Goal: Information Seeking & Learning: Compare options

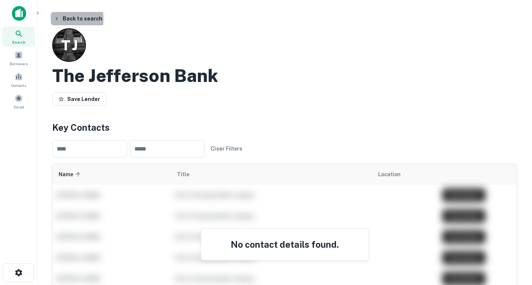
click at [56, 19] on icon "button" at bounding box center [57, 19] width 6 height 6
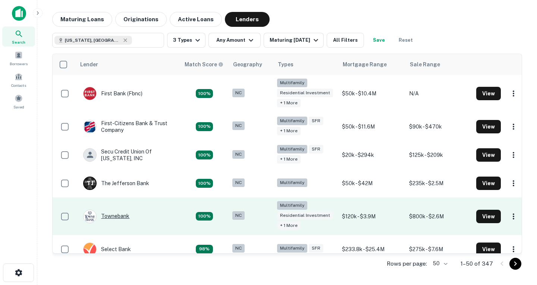
click at [121, 215] on div "Townebank" at bounding box center [106, 216] width 46 height 13
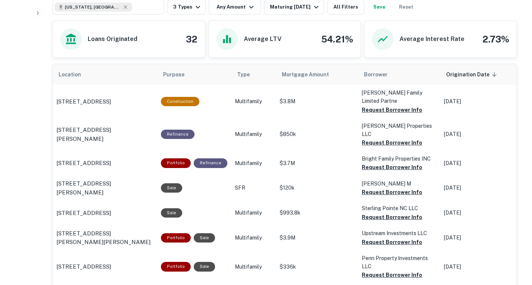
scroll to position [353, 0]
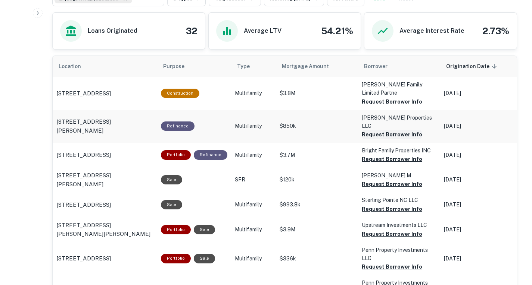
click at [379, 139] on button "Request Borrower Info" at bounding box center [392, 134] width 60 height 9
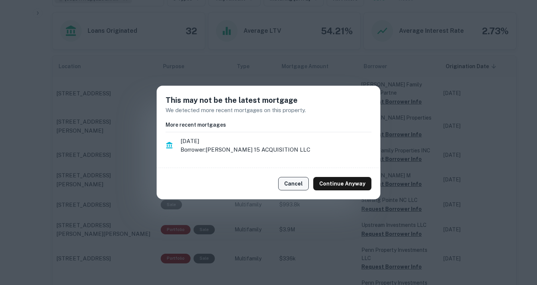
click at [298, 181] on button "Cancel" at bounding box center [293, 183] width 31 height 13
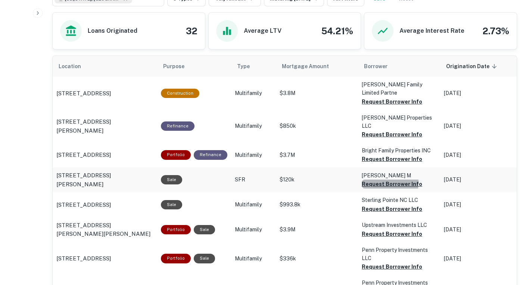
click at [370, 189] on button "Request Borrower Info" at bounding box center [392, 184] width 60 height 9
click at [366, 164] on button "Request Borrower Info" at bounding box center [392, 159] width 60 height 9
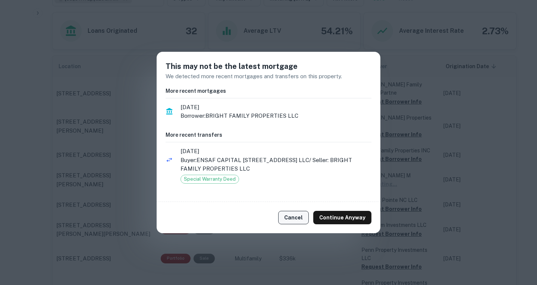
click at [295, 221] on button "Cancel" at bounding box center [293, 217] width 31 height 13
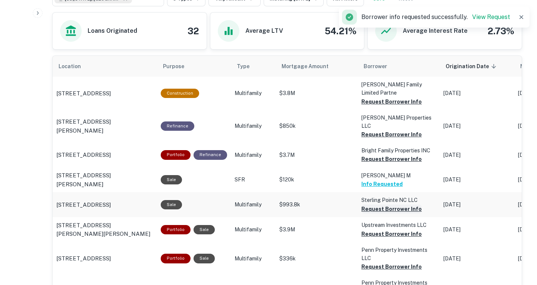
click at [365, 214] on button "Request Borrower Info" at bounding box center [392, 209] width 60 height 9
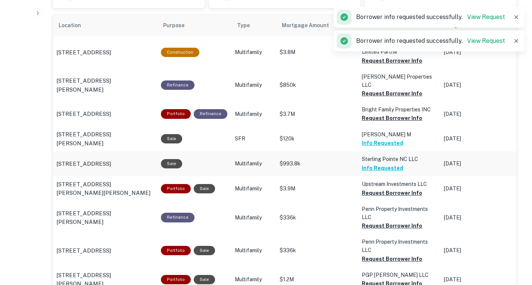
scroll to position [394, 0]
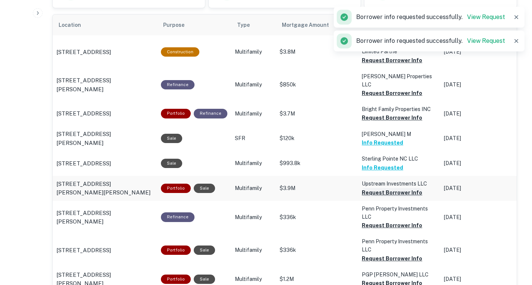
click at [373, 197] on button "Request Borrower Info" at bounding box center [392, 192] width 60 height 9
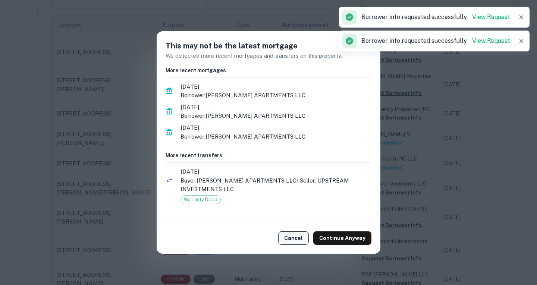
click at [305, 238] on button "Cancel" at bounding box center [293, 238] width 31 height 13
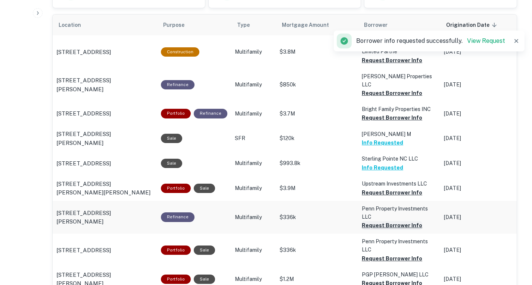
click at [373, 230] on button "Request Borrower Info" at bounding box center [392, 225] width 60 height 9
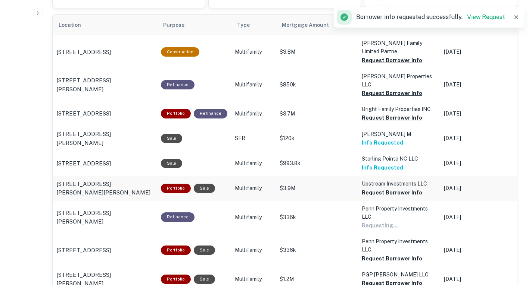
scroll to position [450, 0]
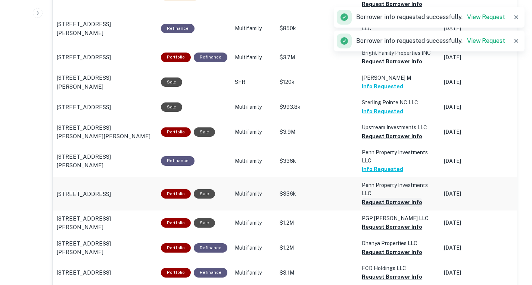
click at [370, 207] on button "Request Borrower Info" at bounding box center [392, 202] width 60 height 9
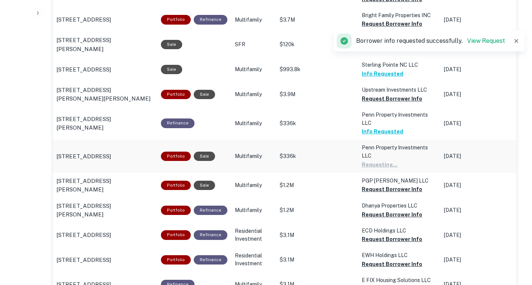
scroll to position [488, 0]
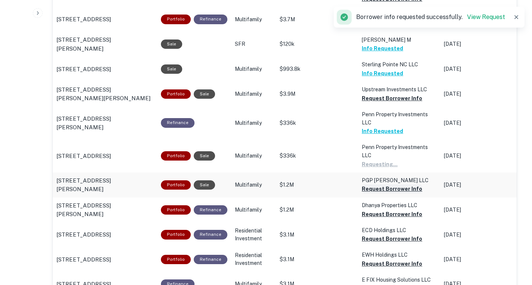
click at [362, 194] on button "Request Borrower Info" at bounding box center [392, 189] width 60 height 9
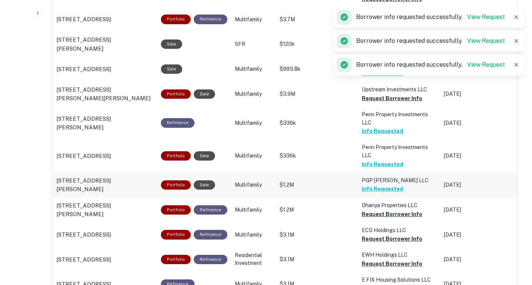
scroll to position [519, 0]
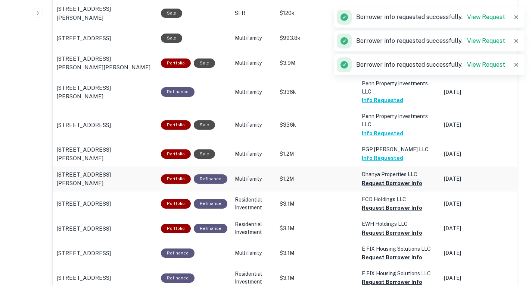
click at [370, 188] on button "Request Borrower Info" at bounding box center [392, 183] width 60 height 9
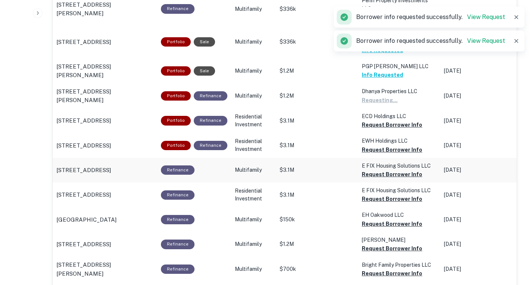
scroll to position [604, 0]
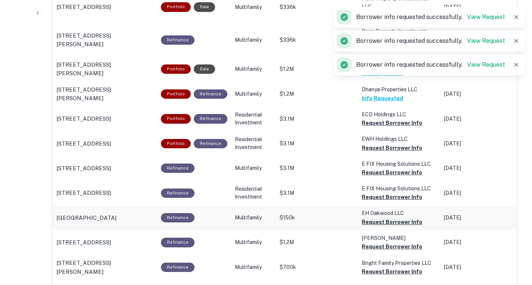
click at [373, 227] on button "Request Borrower Info" at bounding box center [392, 222] width 60 height 9
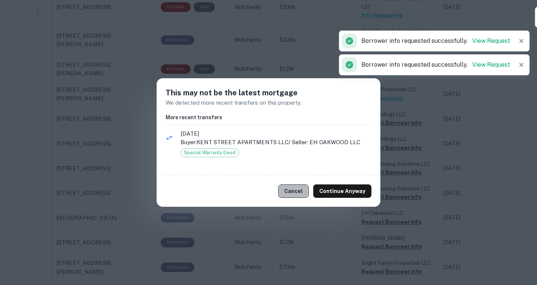
click at [298, 188] on button "Cancel" at bounding box center [293, 191] width 31 height 13
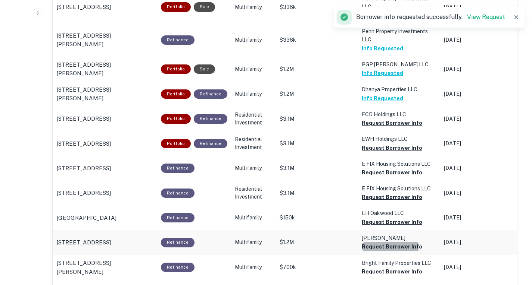
click at [376, 251] on button "Request Borrower Info" at bounding box center [392, 247] width 60 height 9
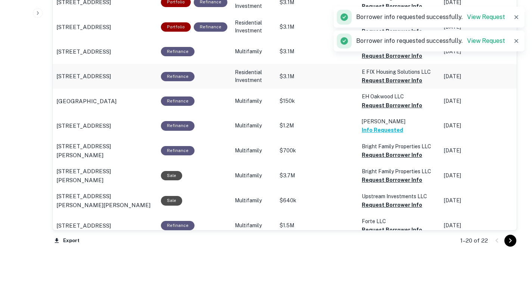
scroll to position [722, 0]
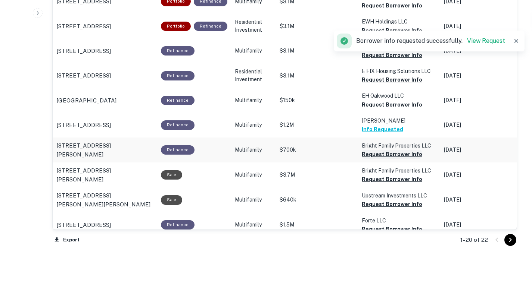
click at [365, 159] on button "Request Borrower Info" at bounding box center [392, 154] width 60 height 9
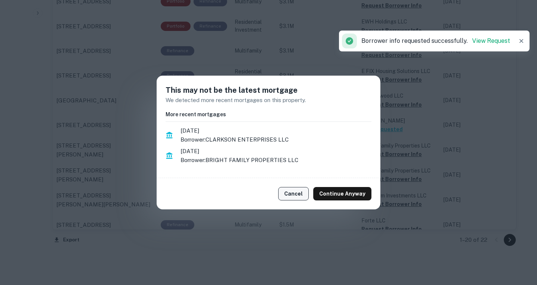
click at [302, 196] on button "Cancel" at bounding box center [293, 193] width 31 height 13
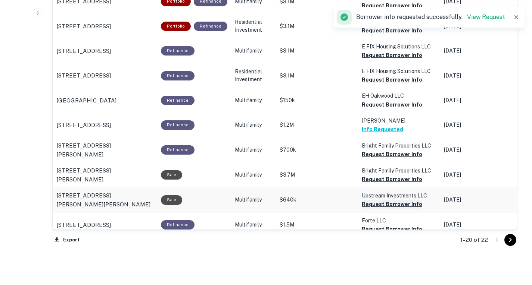
click at [366, 209] on button "Request Borrower Info" at bounding box center [392, 204] width 60 height 9
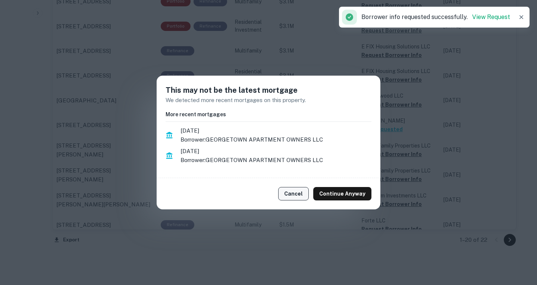
click at [298, 194] on button "Cancel" at bounding box center [293, 193] width 31 height 13
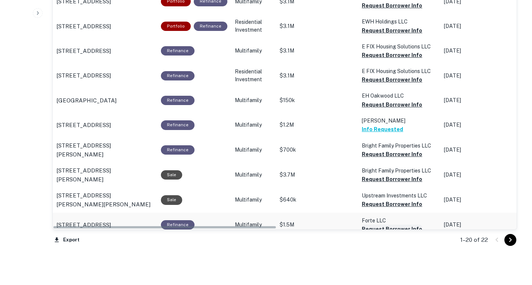
click at [374, 234] on button "Request Borrower Info" at bounding box center [392, 229] width 60 height 9
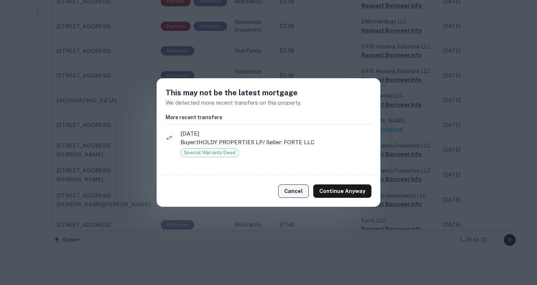
click at [299, 189] on button "Cancel" at bounding box center [293, 191] width 31 height 13
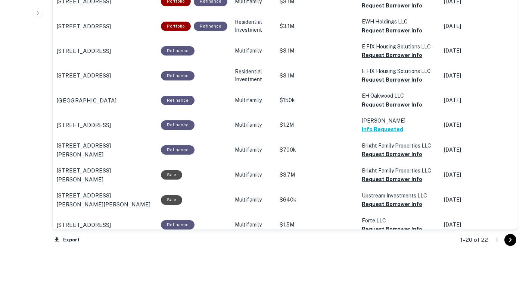
click at [510, 246] on button "Go to next page" at bounding box center [510, 240] width 12 height 12
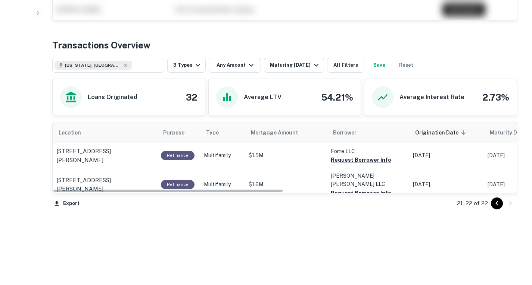
scroll to position [319, 0]
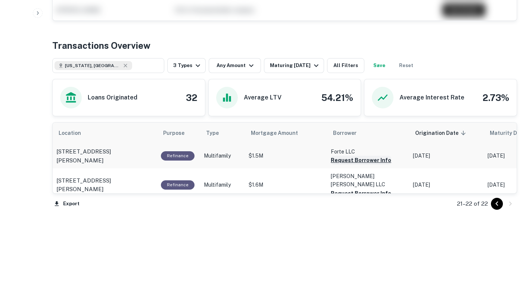
click at [345, 158] on button "Request Borrower Info" at bounding box center [361, 160] width 60 height 9
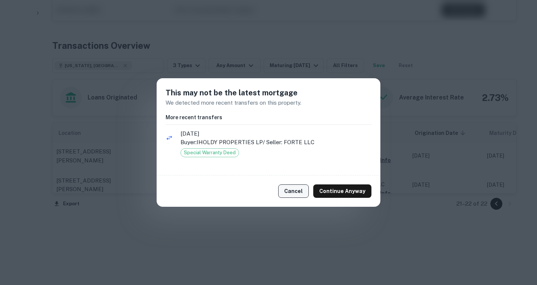
click at [293, 193] on button "Cancel" at bounding box center [293, 191] width 31 height 13
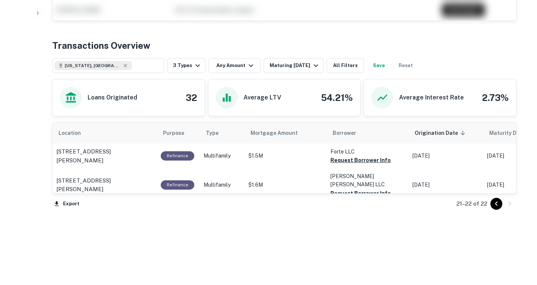
click at [346, 187] on button "Continue Anyway" at bounding box center [342, 191] width 58 height 13
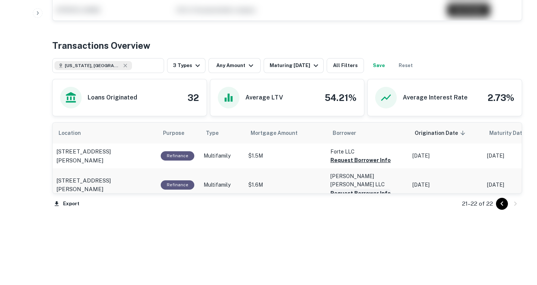
click at [344, 189] on button "Request Borrower Info" at bounding box center [361, 193] width 60 height 9
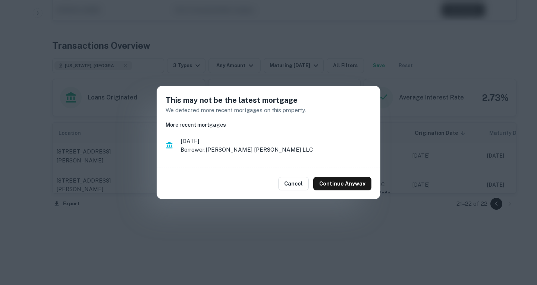
click at [276, 183] on div "Cancel Continue Anyway" at bounding box center [269, 183] width 224 height 31
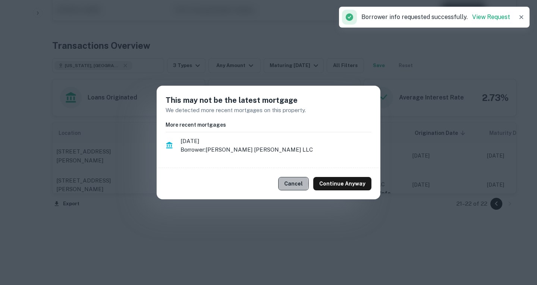
click at [295, 184] on button "Cancel" at bounding box center [293, 183] width 31 height 13
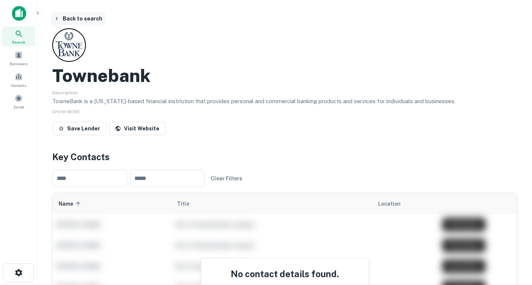
click at [57, 18] on icon "button" at bounding box center [57, 18] width 2 height 3
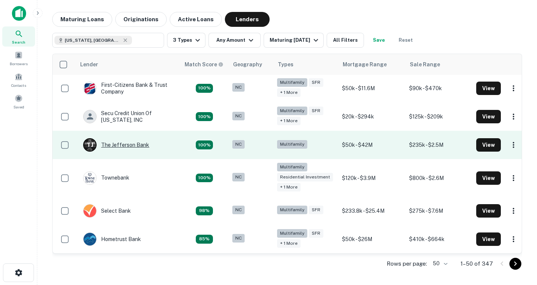
scroll to position [39, 0]
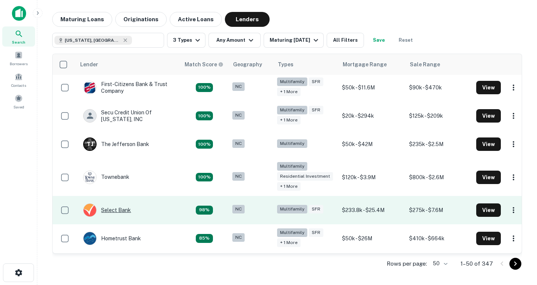
click at [118, 207] on div "Select Bank" at bounding box center [107, 210] width 48 height 13
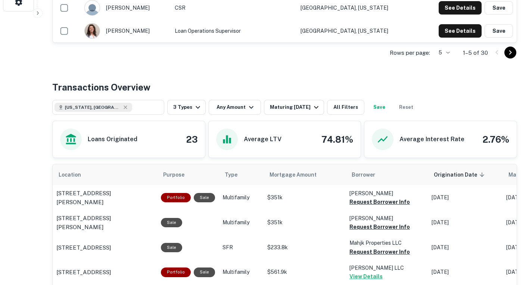
scroll to position [368, 0]
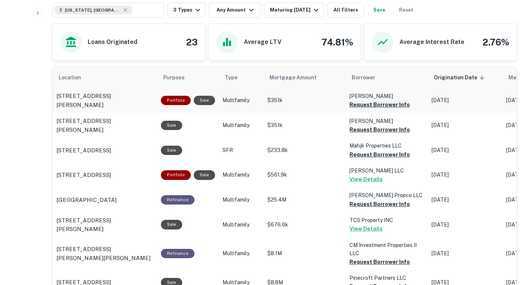
click at [353, 109] on button "Request Borrower Info" at bounding box center [379, 104] width 60 height 9
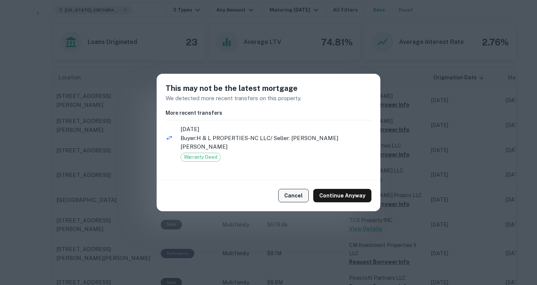
click at [303, 189] on button "Cancel" at bounding box center [293, 195] width 31 height 13
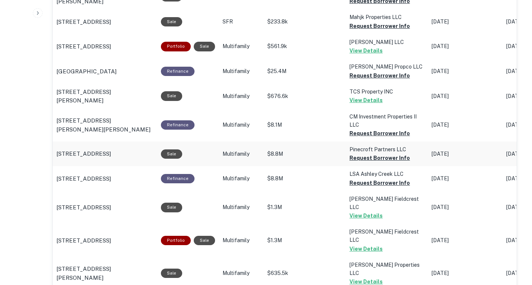
scroll to position [625, 0]
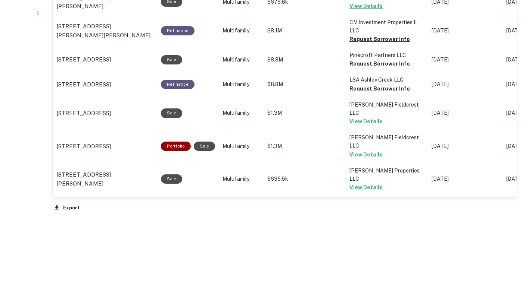
click at [353, 208] on button "Request Borrower Info" at bounding box center [379, 212] width 60 height 9
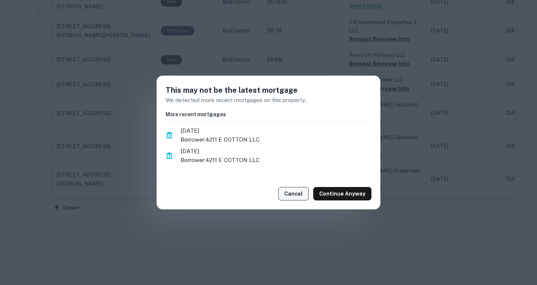
click at [300, 195] on button "Cancel" at bounding box center [293, 193] width 31 height 13
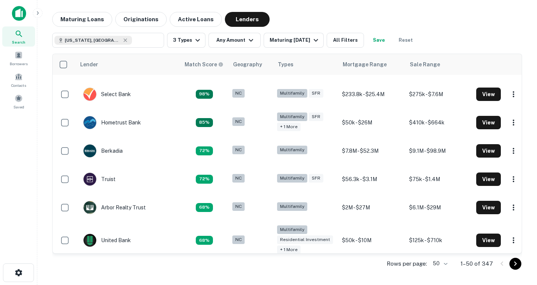
scroll to position [156, 0]
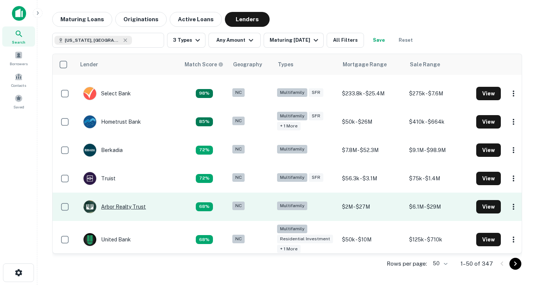
click at [139, 210] on div "Arbor Realty Trust" at bounding box center [114, 206] width 63 height 13
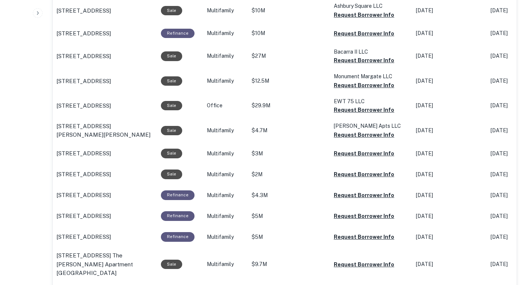
scroll to position [608, 0]
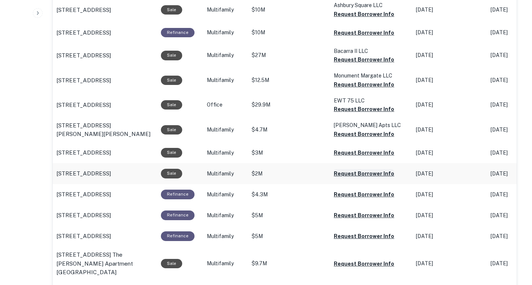
click at [346, 178] on button "Request Borrower Info" at bounding box center [364, 173] width 60 height 9
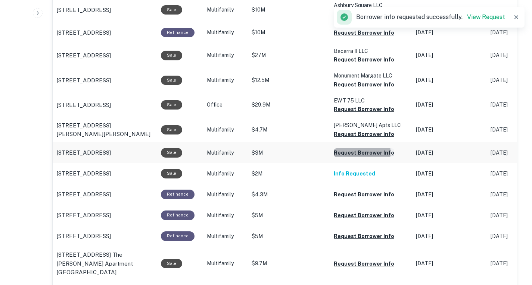
click at [343, 157] on button "Request Borrower Info" at bounding box center [364, 152] width 60 height 9
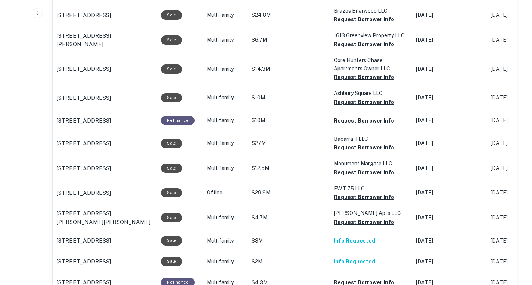
scroll to position [497, 0]
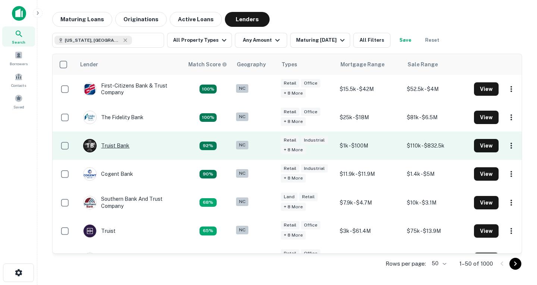
click at [121, 147] on div "T B Truist Bank" at bounding box center [106, 145] width 46 height 13
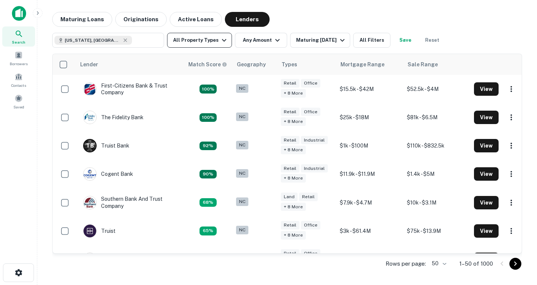
click at [222, 41] on icon "button" at bounding box center [224, 40] width 4 height 3
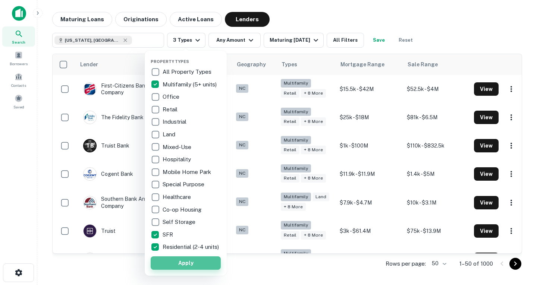
click at [175, 265] on button "Apply" at bounding box center [186, 263] width 70 height 13
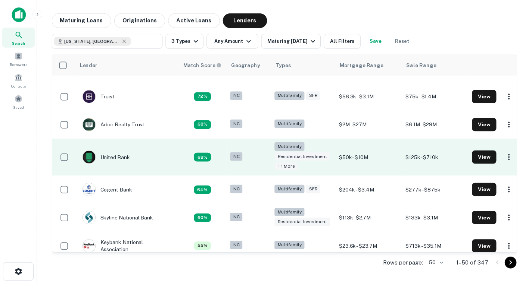
scroll to position [239, 0]
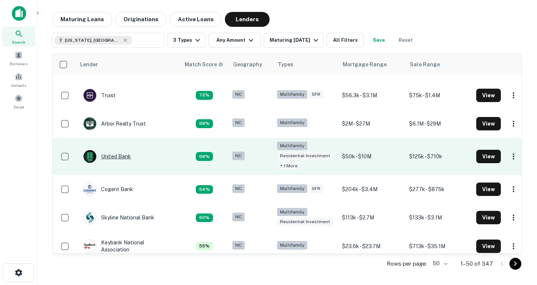
click at [128, 159] on div "United Bank" at bounding box center [107, 156] width 48 height 13
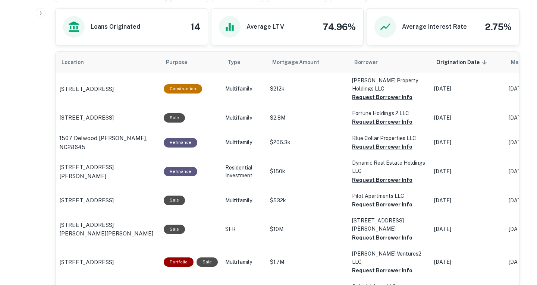
scroll to position [374, 0]
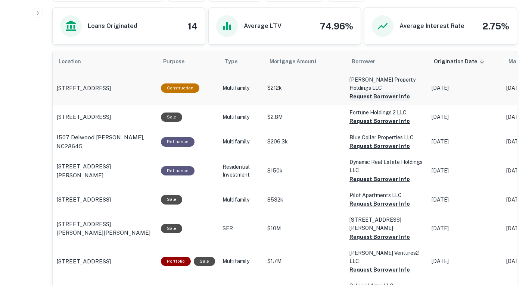
click at [369, 101] on button "Request Borrower Info" at bounding box center [379, 96] width 60 height 9
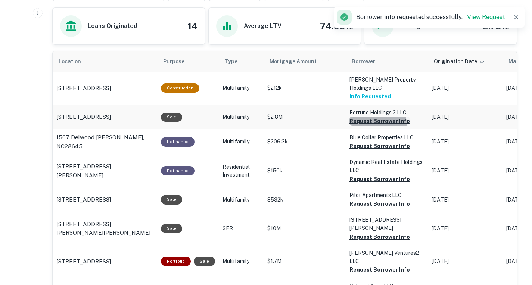
click at [358, 126] on button "Request Borrower Info" at bounding box center [379, 121] width 60 height 9
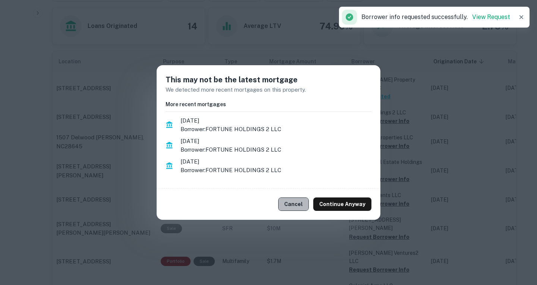
click at [302, 207] on button "Cancel" at bounding box center [293, 204] width 31 height 13
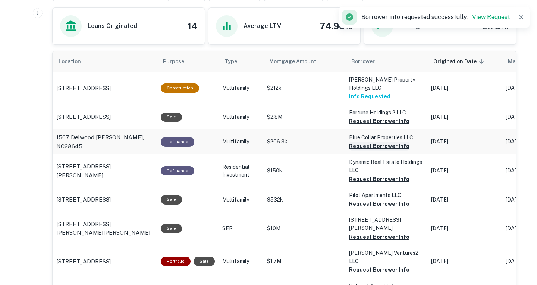
click at [363, 151] on button "Request Borrower Info" at bounding box center [379, 146] width 60 height 9
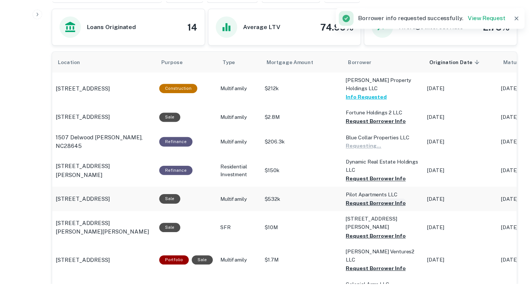
scroll to position [403, 0]
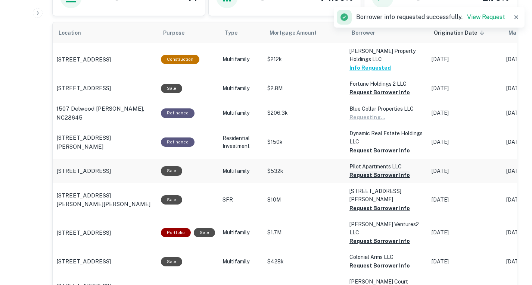
click at [350, 180] on button "Request Borrower Info" at bounding box center [379, 175] width 60 height 9
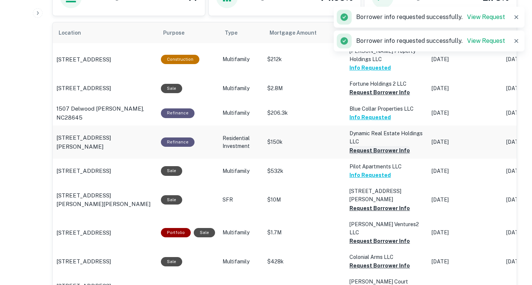
click at [352, 155] on button "Request Borrower Info" at bounding box center [379, 150] width 60 height 9
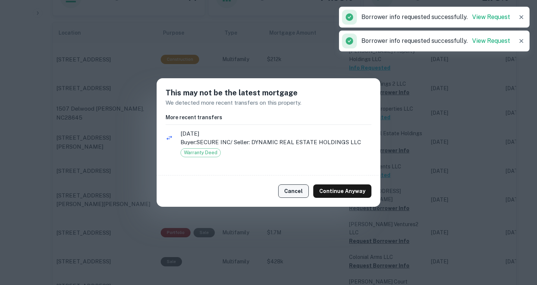
click at [294, 191] on button "Cancel" at bounding box center [293, 191] width 31 height 13
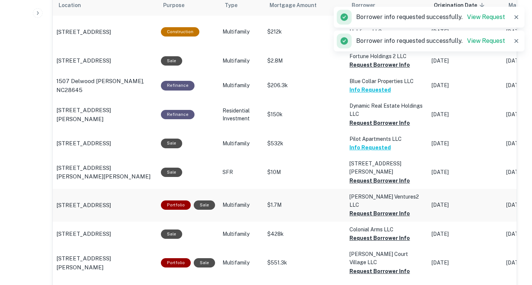
scroll to position [431, 0]
click at [362, 218] on button "Request Borrower Info" at bounding box center [379, 213] width 60 height 9
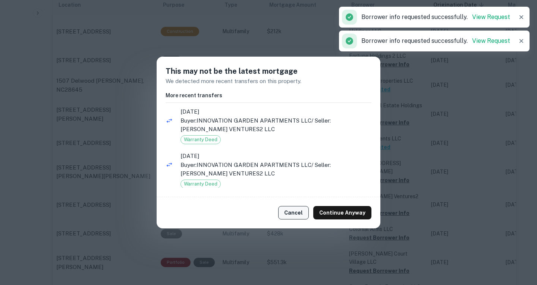
click at [300, 213] on button "Cancel" at bounding box center [293, 212] width 31 height 13
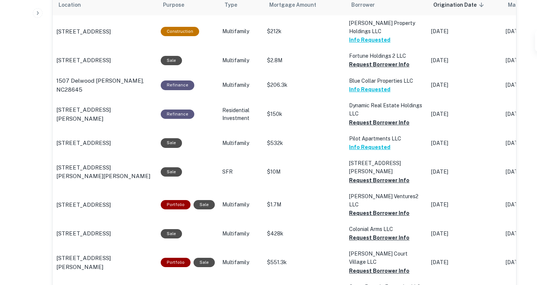
click at [357, 248] on div "This may not be the latest mortgage We detected more recent transfers on this p…" at bounding box center [268, 142] width 537 height 285
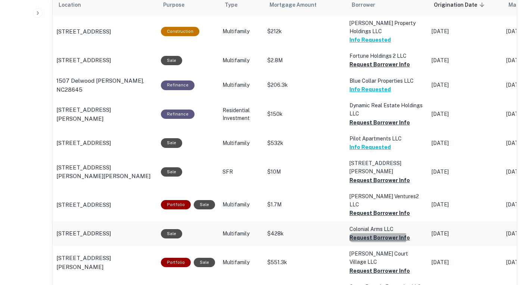
click at [352, 243] on button "Request Borrower Info" at bounding box center [379, 238] width 60 height 9
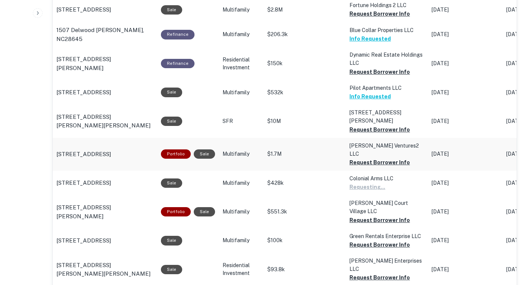
scroll to position [482, 0]
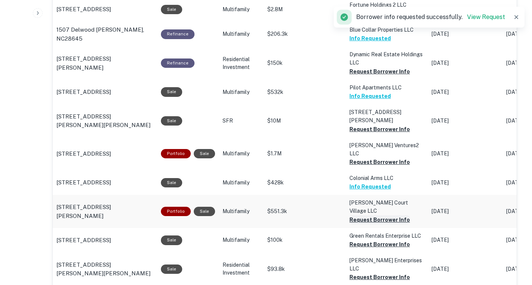
click at [351, 222] on button "Request Borrower Info" at bounding box center [379, 220] width 60 height 9
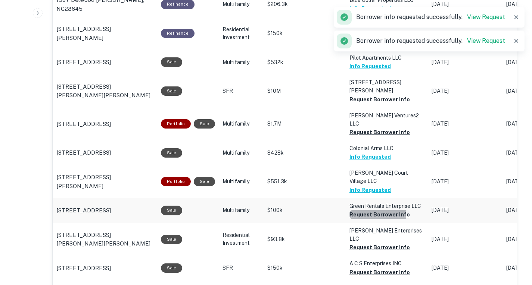
click at [359, 216] on button "Request Borrower Info" at bounding box center [379, 214] width 60 height 9
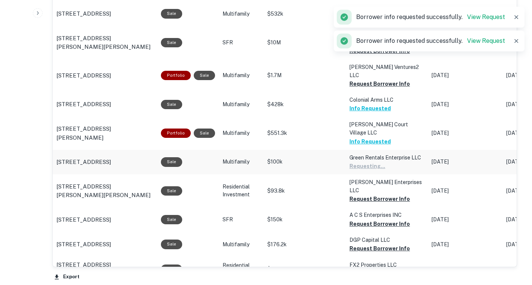
scroll to position [561, 0]
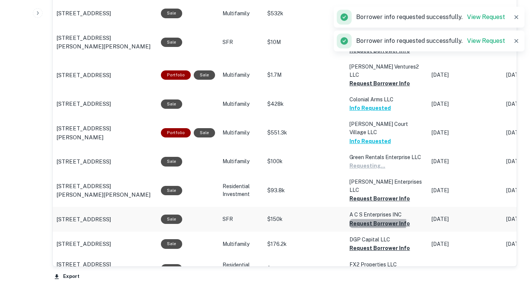
click at [354, 219] on button "Request Borrower Info" at bounding box center [379, 223] width 60 height 9
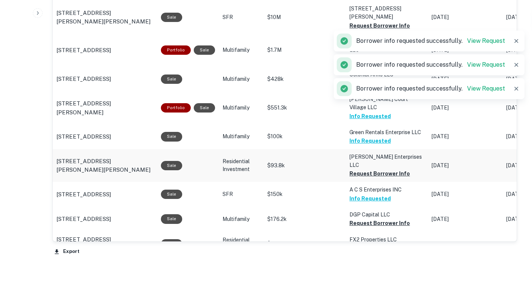
scroll to position [586, 0]
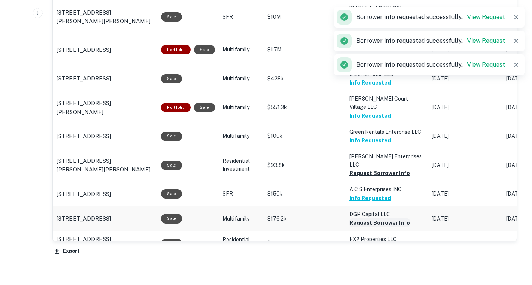
click at [351, 219] on button "Request Borrower Info" at bounding box center [379, 223] width 60 height 9
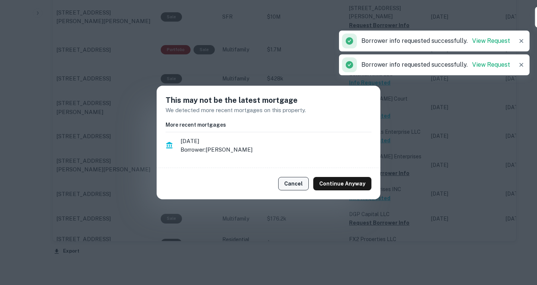
click at [298, 185] on button "Cancel" at bounding box center [293, 183] width 31 height 13
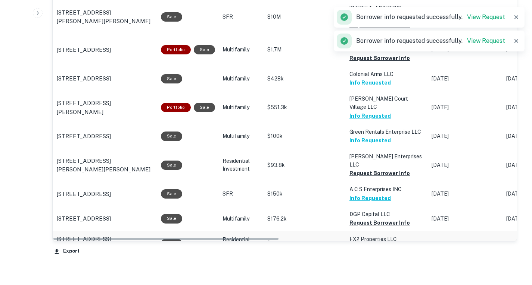
click at [360, 244] on button "Request Borrower Info" at bounding box center [379, 248] width 60 height 9
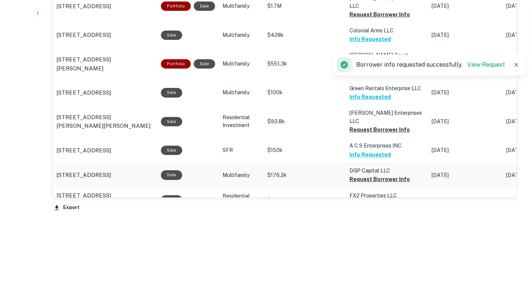
scroll to position [663, 0]
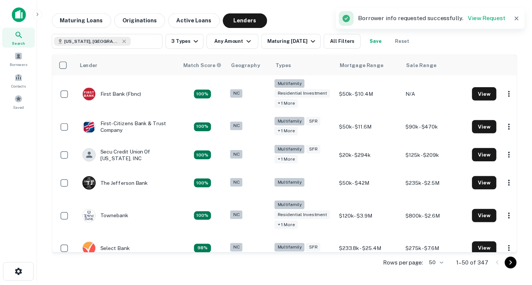
scroll to position [239, 0]
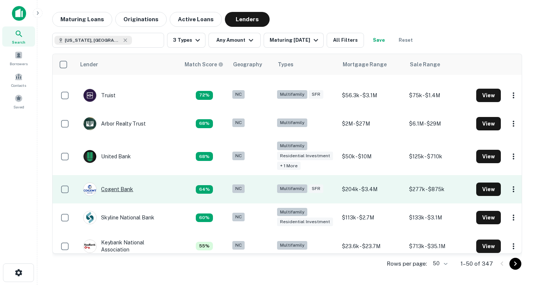
click at [115, 188] on div "Cogent Bank" at bounding box center [108, 189] width 50 height 13
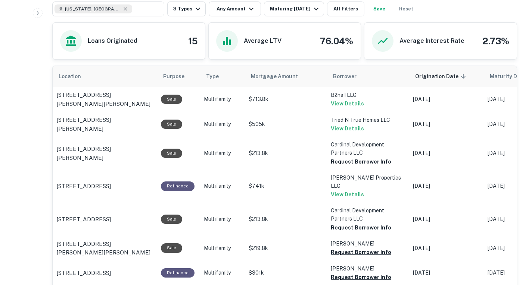
scroll to position [403, 0]
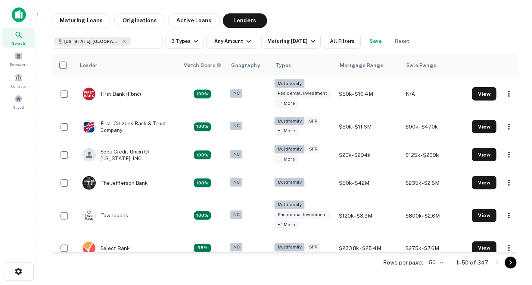
scroll to position [239, 0]
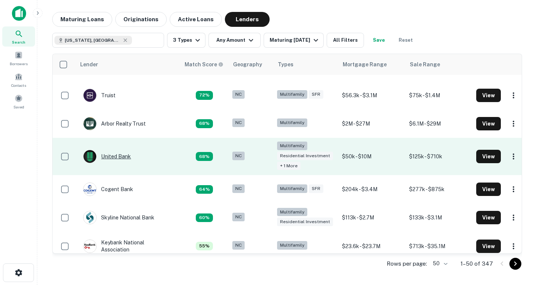
click at [119, 157] on div "United Bank" at bounding box center [107, 156] width 48 height 13
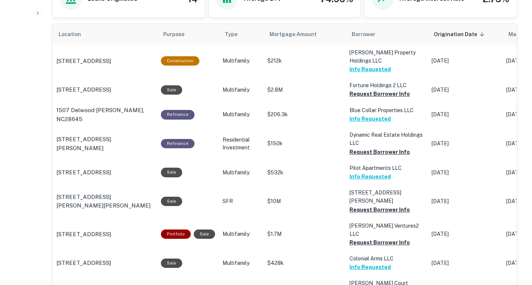
scroll to position [410, 0]
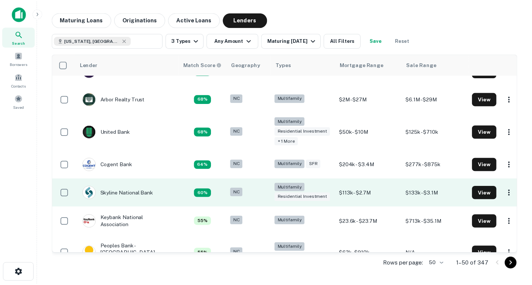
scroll to position [264, 0]
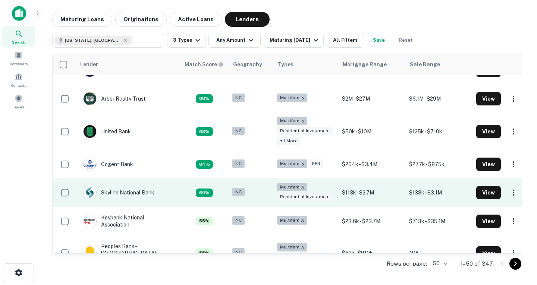
click at [136, 195] on div "Skyline National Bank" at bounding box center [118, 192] width 71 height 13
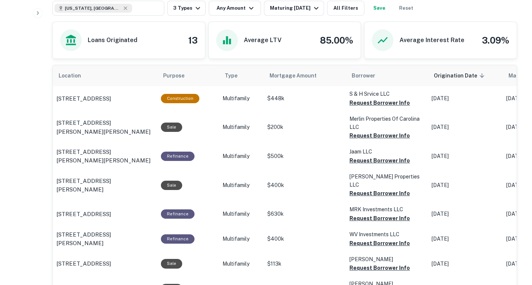
scroll to position [371, 0]
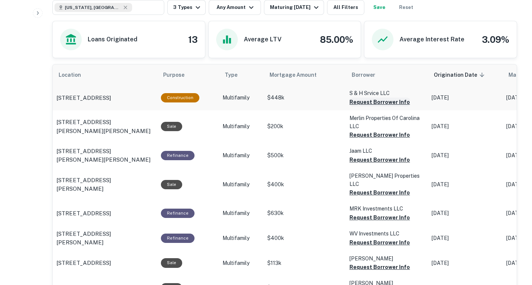
click at [353, 107] on button "Request Borrower Info" at bounding box center [379, 102] width 60 height 9
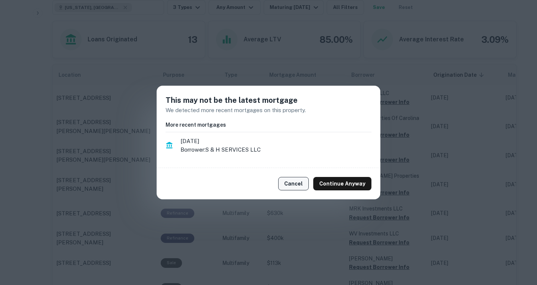
click at [294, 181] on button "Cancel" at bounding box center [293, 183] width 31 height 13
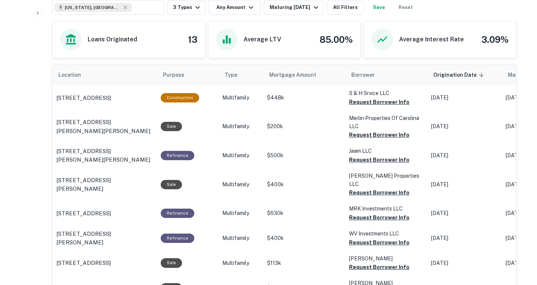
click at [357, 168] on div "This may not be the latest mortgage We detected more recent mortgages on this p…" at bounding box center [269, 127] width 224 height 82
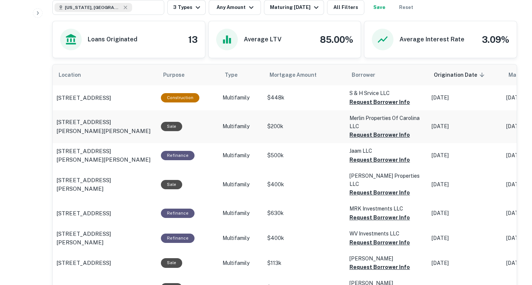
click at [356, 140] on button "Request Borrower Info" at bounding box center [379, 135] width 60 height 9
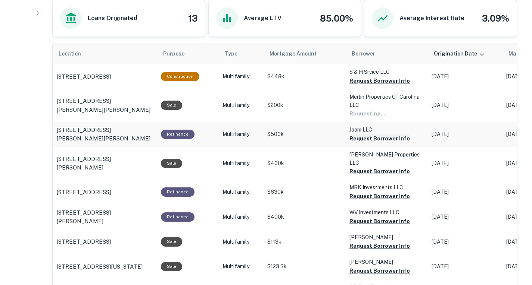
click at [358, 143] on button "Request Borrower Info" at bounding box center [379, 138] width 60 height 9
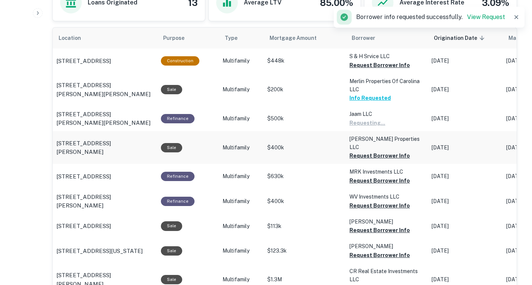
scroll to position [411, 0]
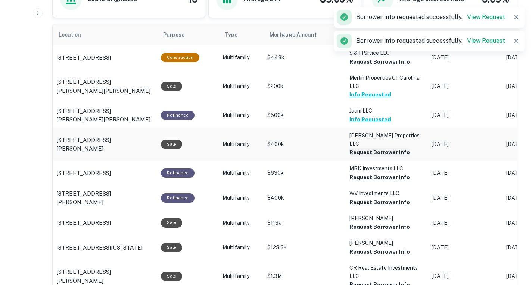
click at [355, 157] on button "Request Borrower Info" at bounding box center [379, 152] width 60 height 9
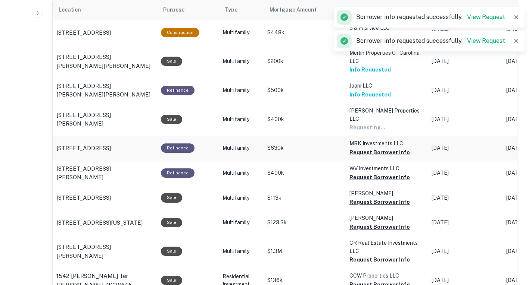
scroll to position [438, 0]
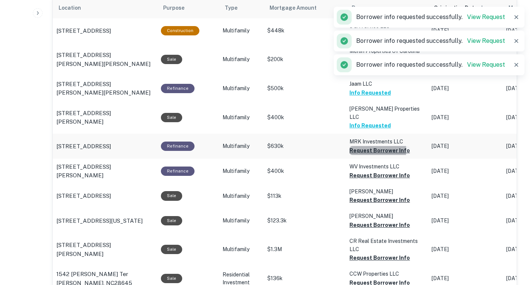
click at [353, 155] on button "Request Borrower Info" at bounding box center [379, 150] width 60 height 9
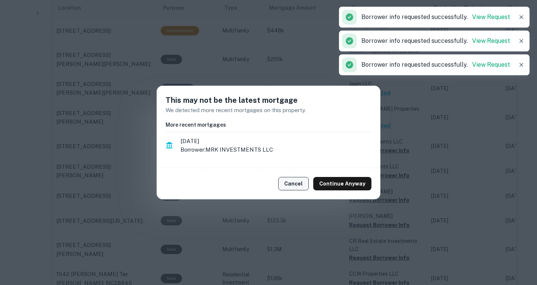
click at [292, 185] on button "Cancel" at bounding box center [293, 183] width 31 height 13
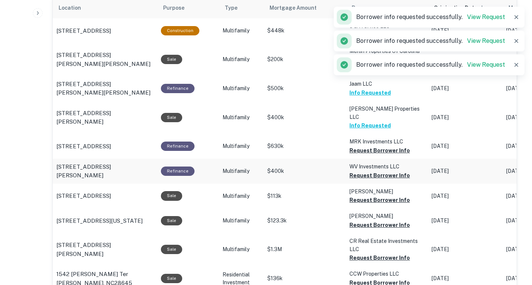
click at [358, 180] on button "Request Borrower Info" at bounding box center [379, 175] width 60 height 9
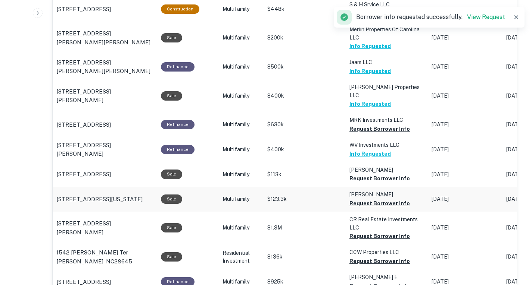
scroll to position [469, 0]
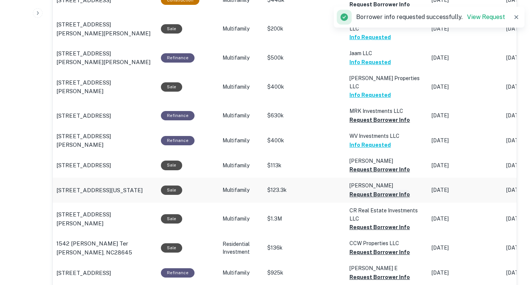
click at [351, 199] on button "Request Borrower Info" at bounding box center [379, 194] width 60 height 9
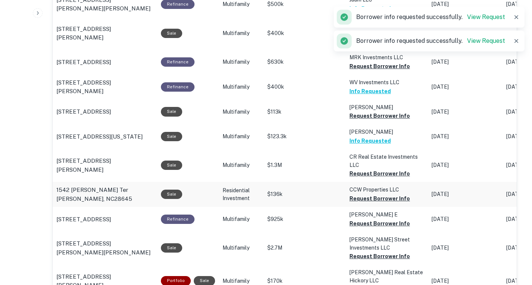
scroll to position [523, 0]
click at [353, 228] on button "Request Borrower Info" at bounding box center [379, 223] width 60 height 9
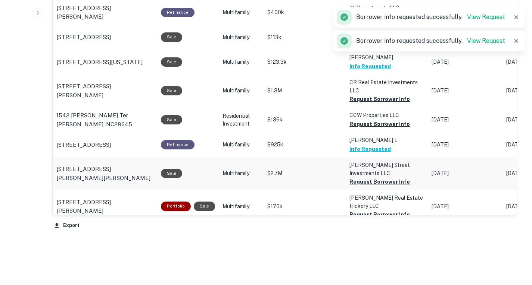
scroll to position [597, 0]
click at [356, 219] on button "Request Borrower Info" at bounding box center [379, 214] width 60 height 9
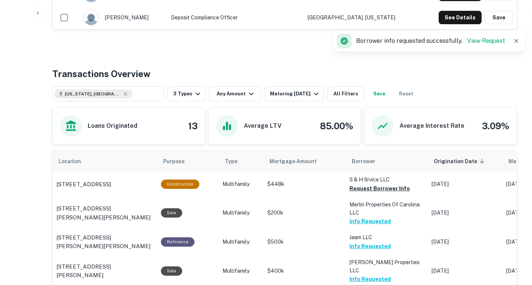
scroll to position [269, 0]
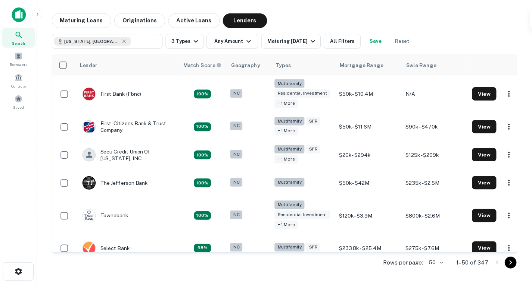
scroll to position [264, 0]
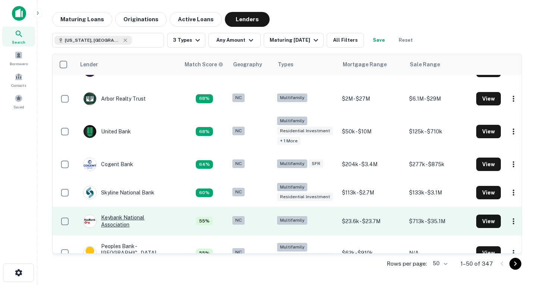
click at [126, 220] on div "Keybank National Association" at bounding box center [128, 221] width 90 height 13
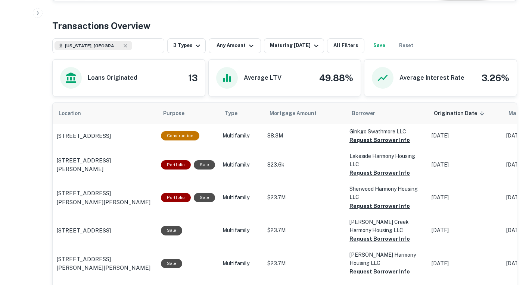
scroll to position [166, 0]
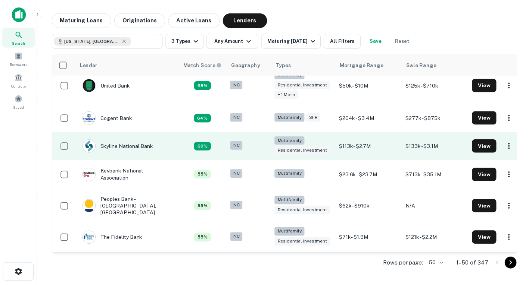
scroll to position [312, 0]
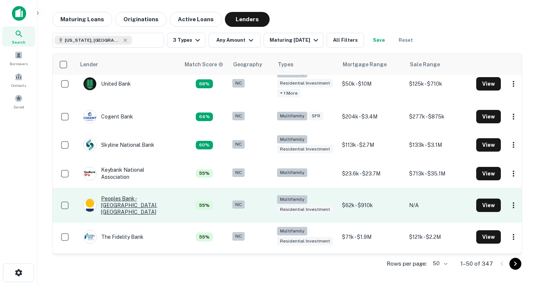
click at [135, 203] on div "Peoples Bank - [GEOGRAPHIC_DATA], [GEOGRAPHIC_DATA]" at bounding box center [128, 206] width 90 height 21
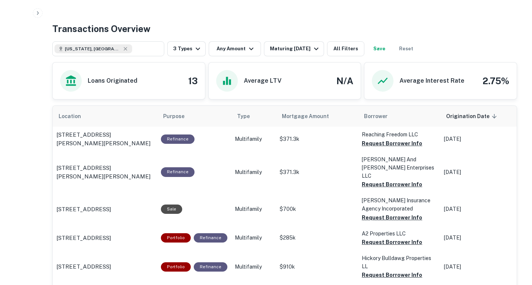
scroll to position [353, 0]
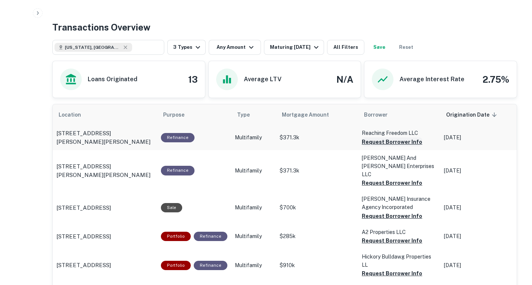
click at [368, 147] on button "Request Borrower Info" at bounding box center [392, 142] width 60 height 9
click at [328, 167] on td "$371.3k" at bounding box center [317, 170] width 82 height 41
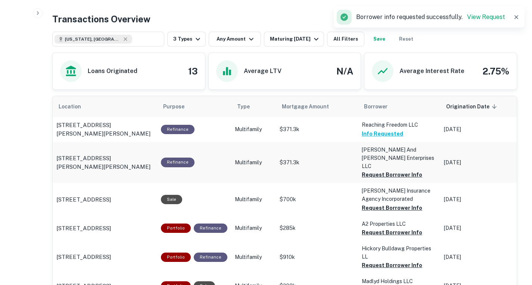
scroll to position [371, 0]
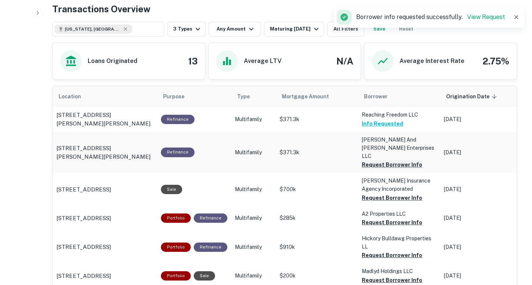
click at [363, 167] on button "Request Borrower Info" at bounding box center [392, 164] width 60 height 9
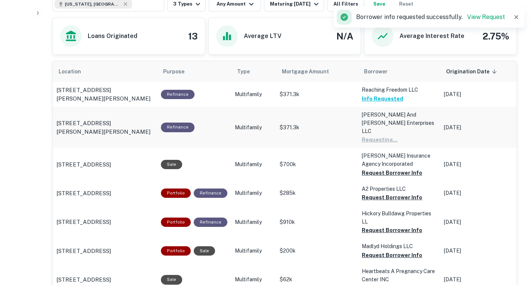
scroll to position [399, 0]
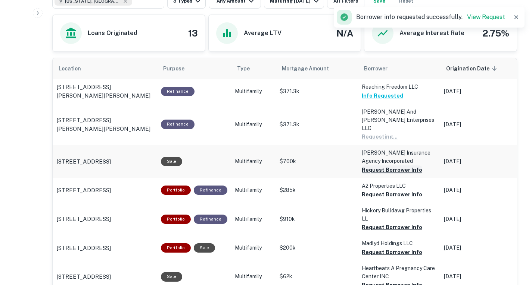
click at [364, 175] on button "Request Borrower Info" at bounding box center [392, 170] width 60 height 9
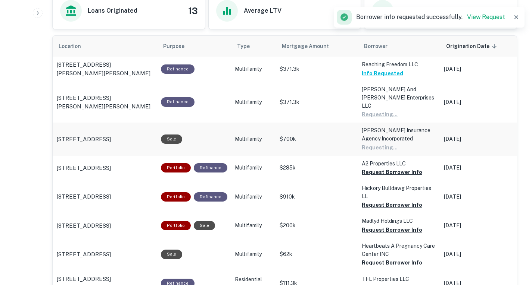
scroll to position [424, 0]
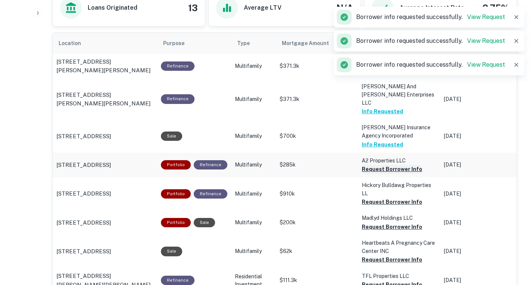
click at [367, 174] on button "Request Borrower Info" at bounding box center [392, 169] width 60 height 9
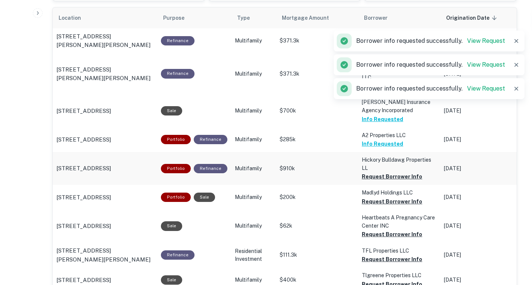
scroll to position [450, 0]
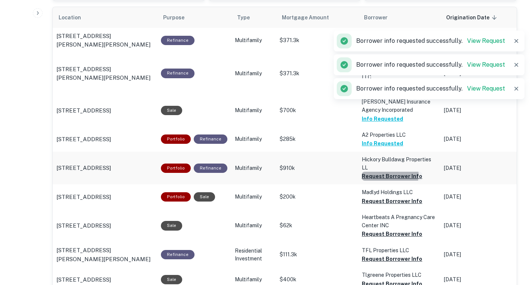
click at [366, 178] on button "Request Borrower Info" at bounding box center [392, 176] width 60 height 9
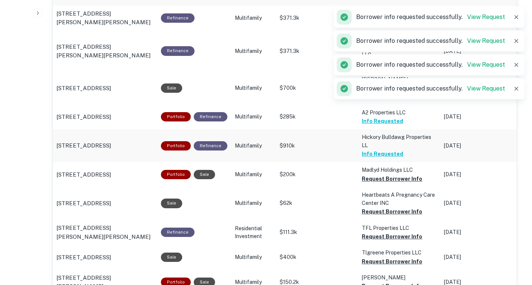
scroll to position [474, 0]
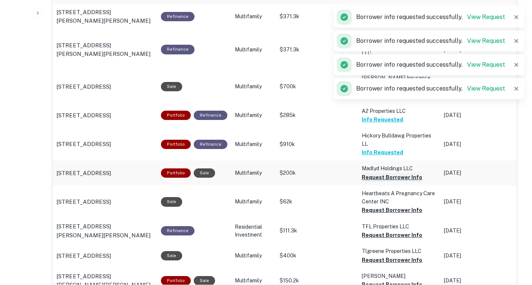
click at [362, 182] on button "Request Borrower Info" at bounding box center [392, 177] width 60 height 9
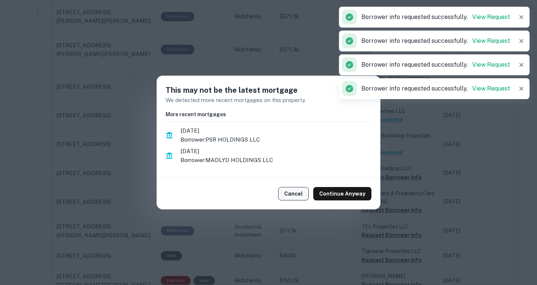
click at [299, 195] on button "Cancel" at bounding box center [293, 193] width 31 height 13
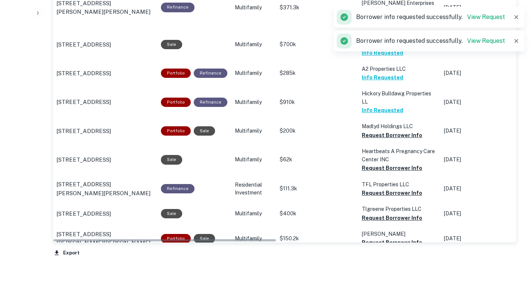
scroll to position [516, 0]
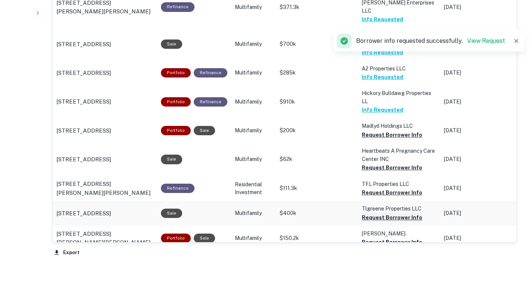
click at [367, 222] on button "Request Borrower Info" at bounding box center [392, 217] width 60 height 9
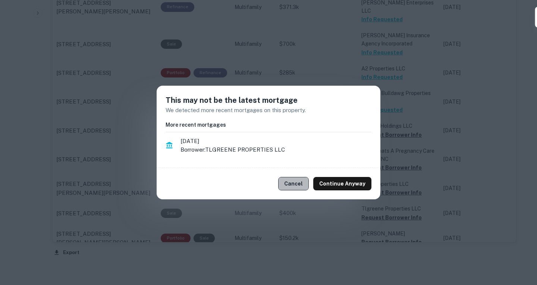
click at [302, 184] on button "Cancel" at bounding box center [293, 183] width 31 height 13
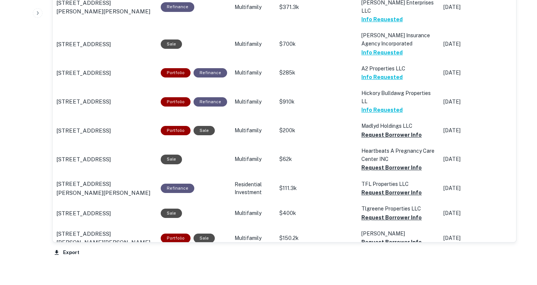
click at [368, 246] on div "This may not be the latest mortgage We detected more recent mortgages on this p…" at bounding box center [268, 142] width 537 height 285
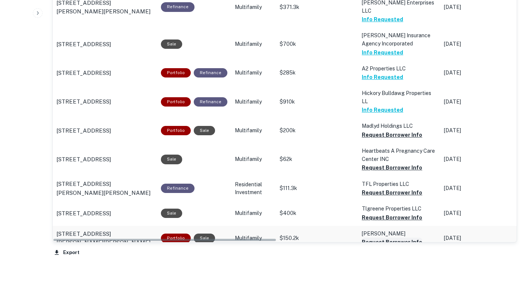
click at [362, 247] on button "Request Borrower Info" at bounding box center [392, 242] width 60 height 9
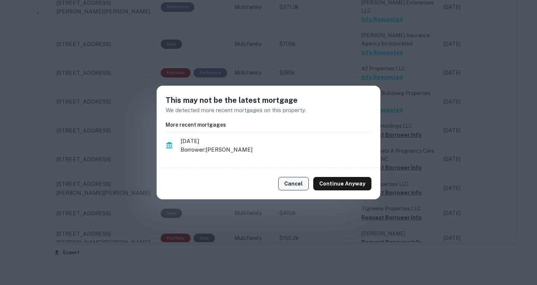
click at [299, 187] on button "Cancel" at bounding box center [293, 183] width 31 height 13
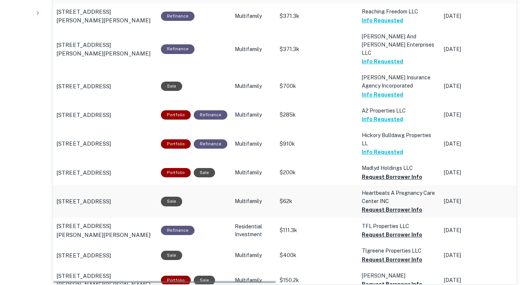
scroll to position [474, 0]
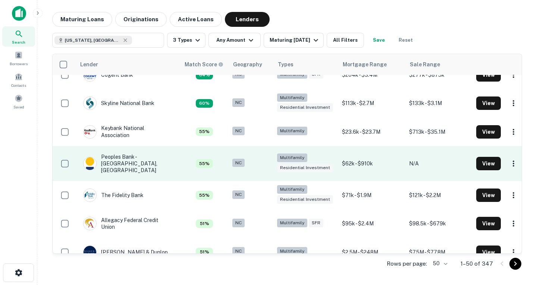
scroll to position [354, 0]
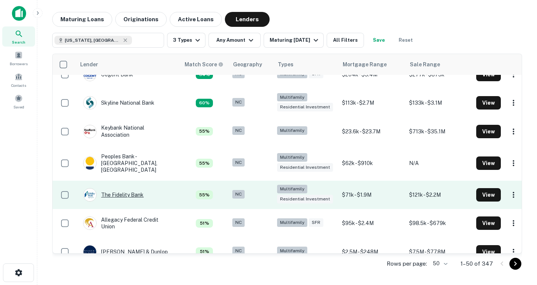
click at [113, 188] on div "The Fidelity Bank" at bounding box center [113, 194] width 60 height 13
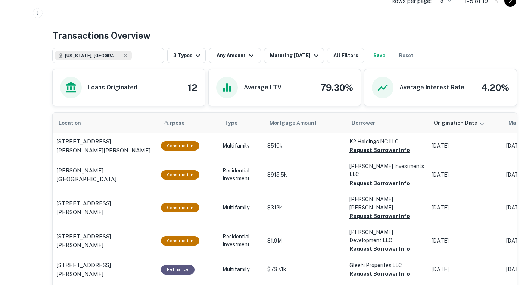
scroll to position [323, 0]
click at [362, 154] on button "Request Borrower Info" at bounding box center [379, 150] width 60 height 9
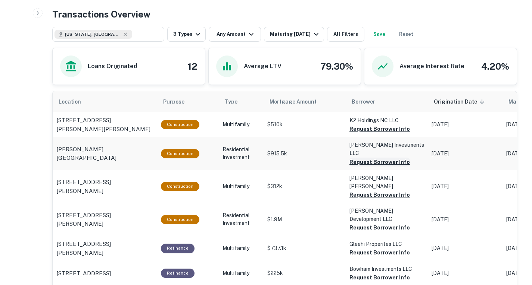
scroll to position [344, 0]
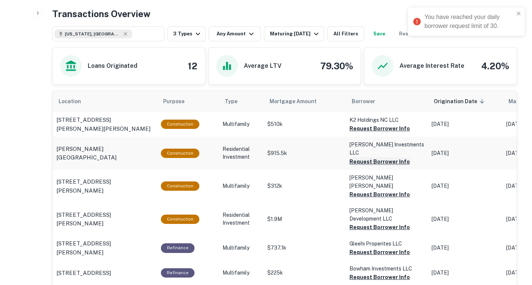
click at [351, 166] on button "Request Borrower Info" at bounding box center [379, 161] width 60 height 9
